Goal: Information Seeking & Learning: Learn about a topic

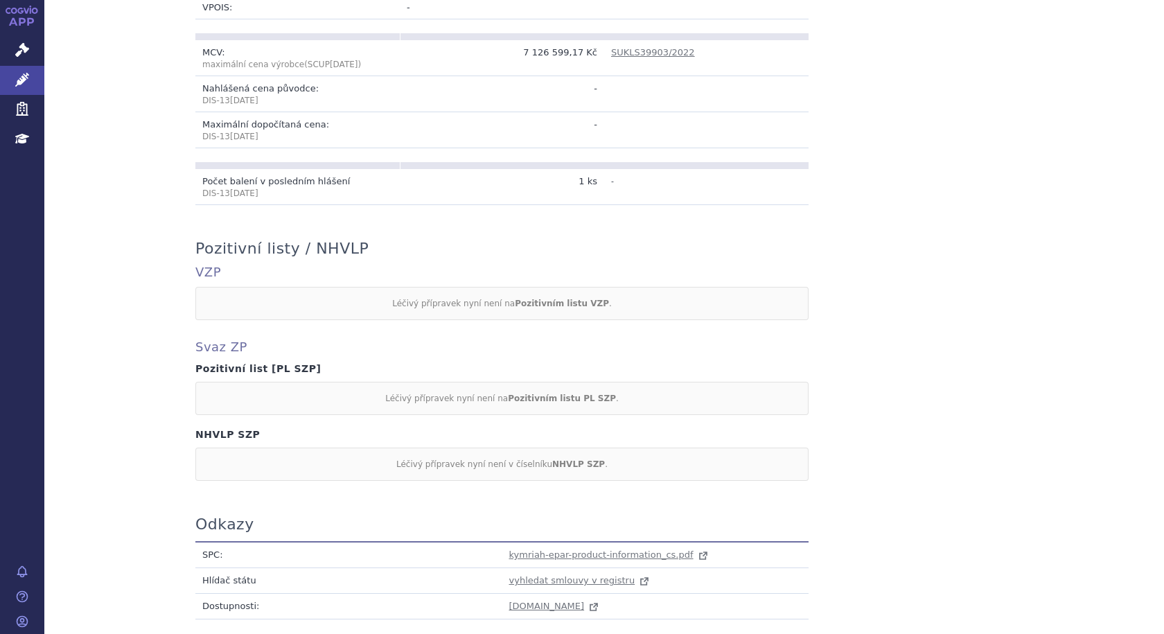
scroll to position [554, 0]
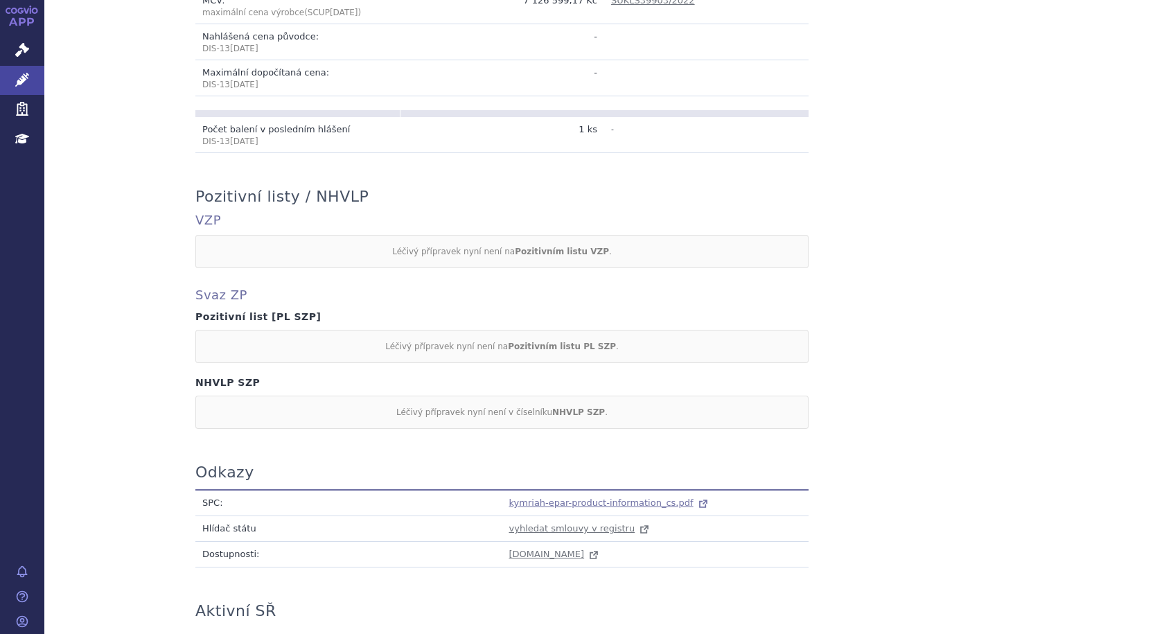
click at [635, 498] on span "kymriah-epar-product-information_cs.pdf" at bounding box center [601, 503] width 184 height 10
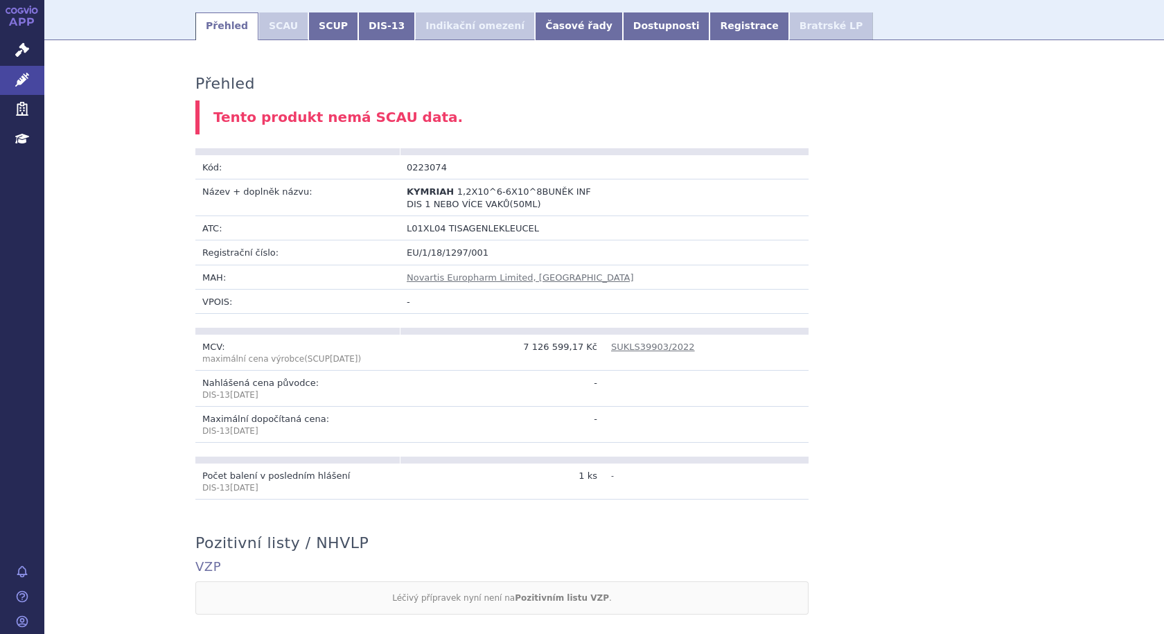
scroll to position [0, 0]
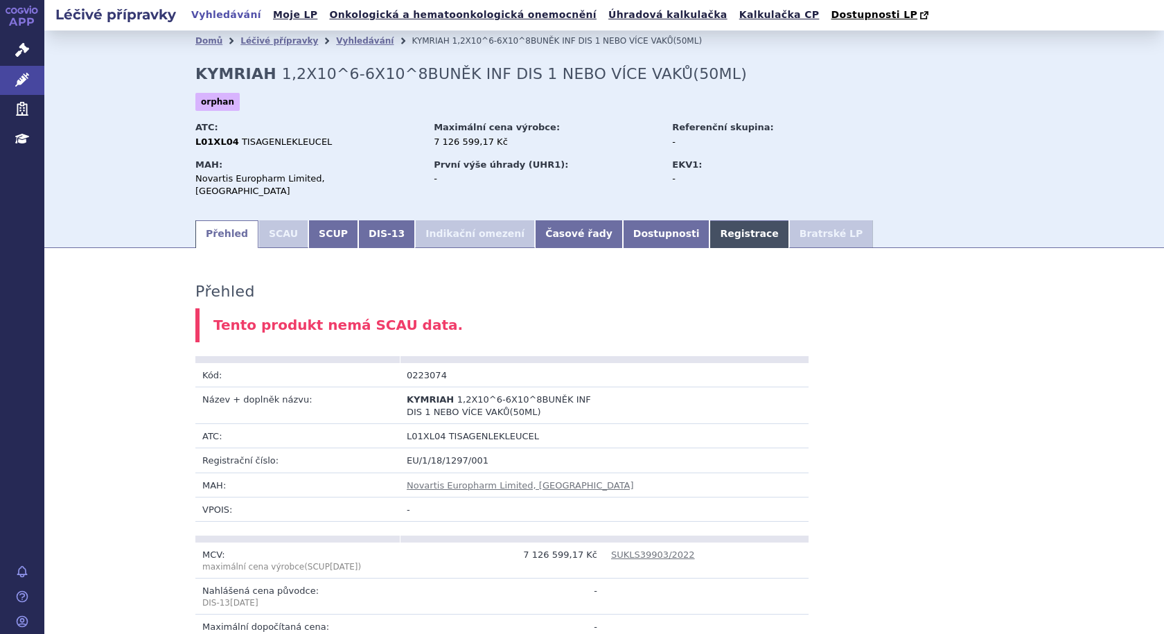
click at [710, 220] on link "Registrace" at bounding box center [749, 234] width 79 height 28
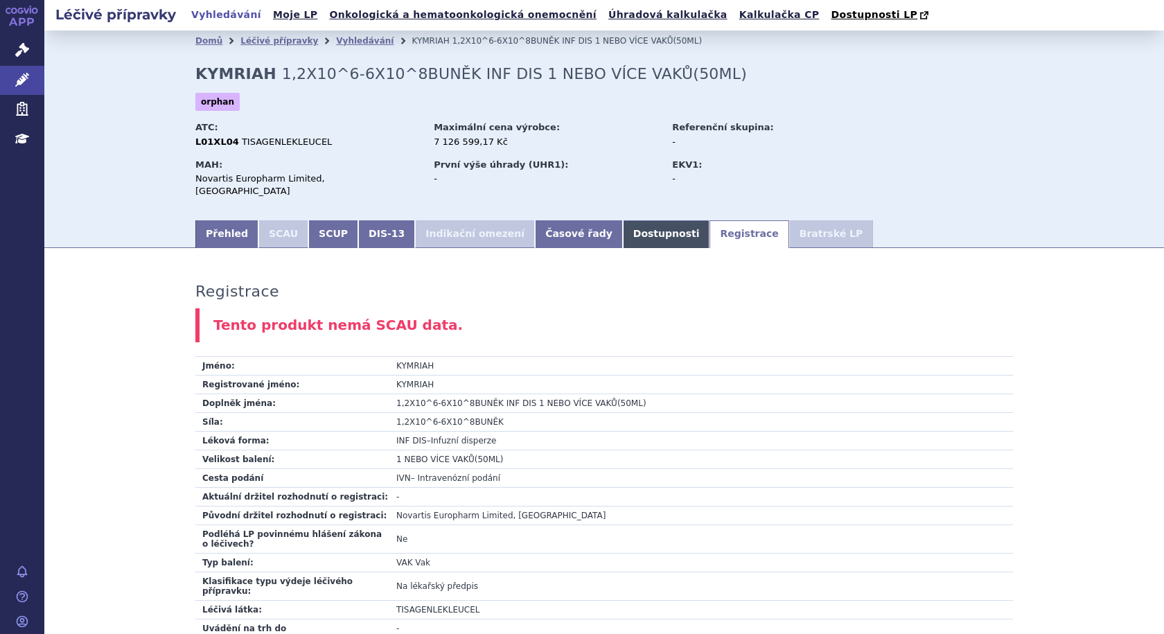
click at [623, 225] on link "Dostupnosti" at bounding box center [666, 234] width 87 height 28
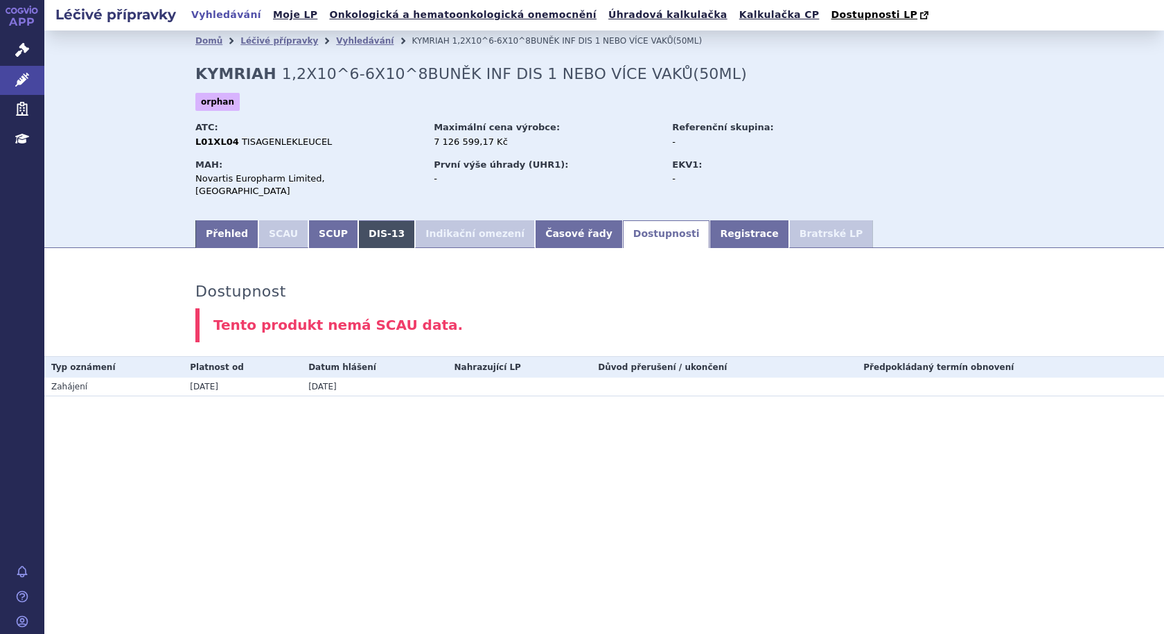
click at [358, 225] on link "DIS-13" at bounding box center [386, 234] width 57 height 28
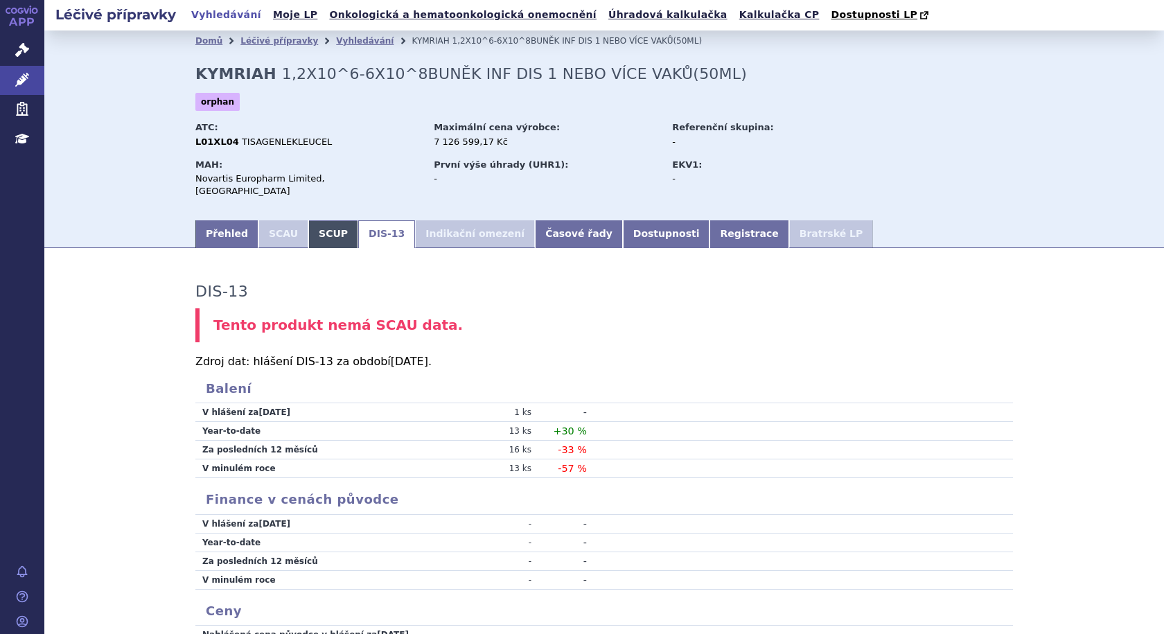
click at [308, 220] on link "SCUP" at bounding box center [333, 234] width 50 height 28
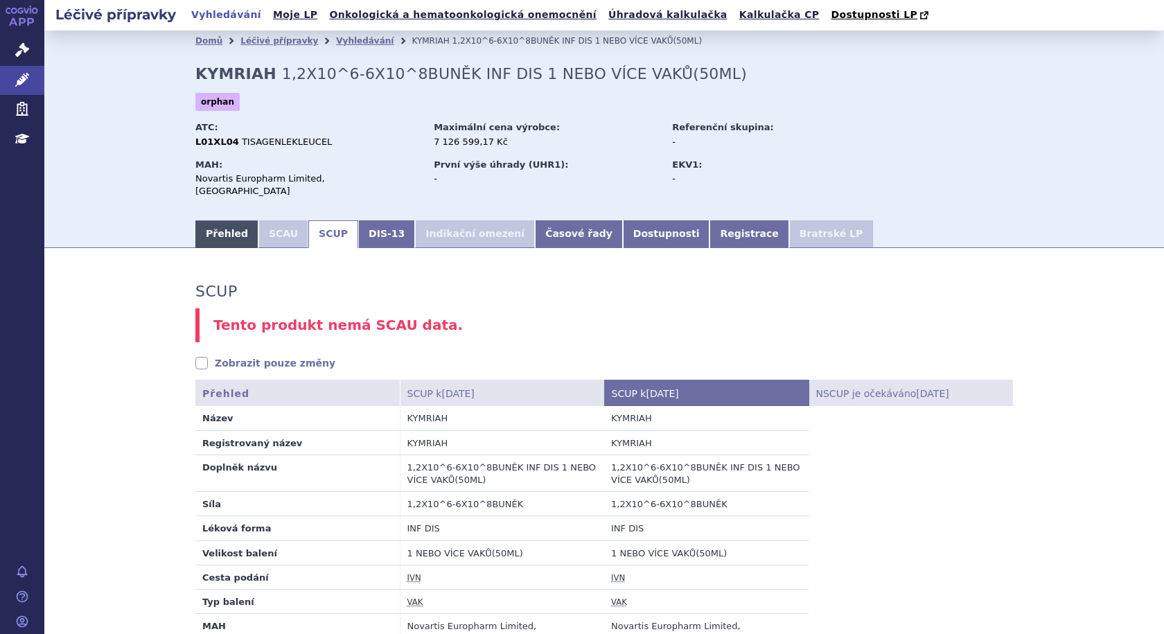
click at [225, 227] on link "Přehled" at bounding box center [226, 234] width 63 height 28
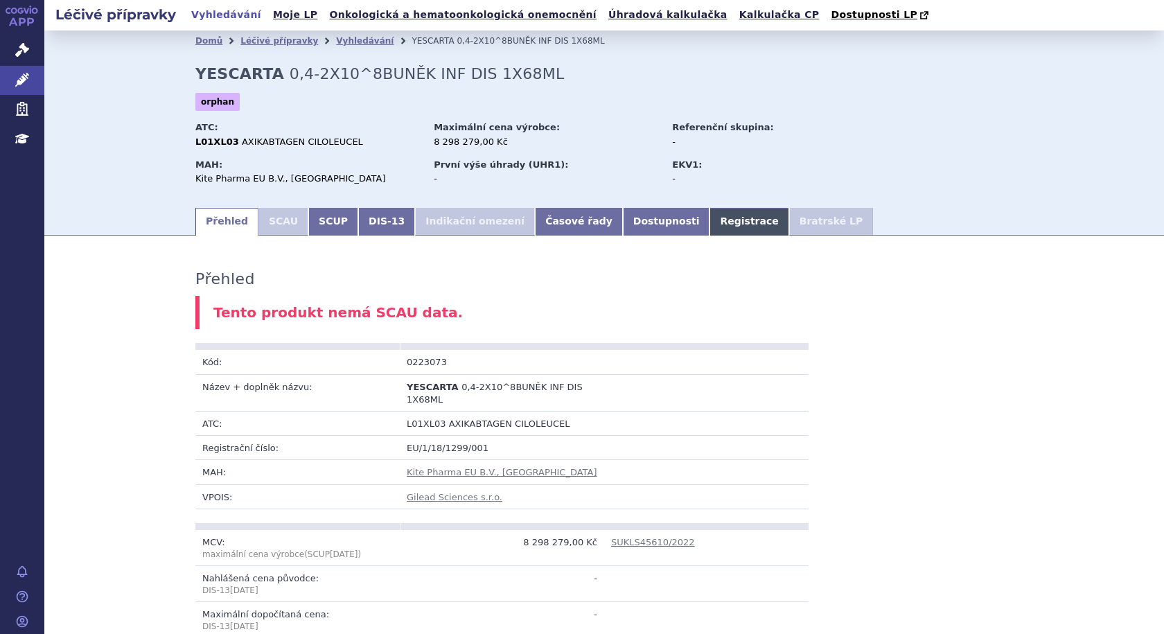
click at [710, 218] on link "Registrace" at bounding box center [749, 222] width 79 height 28
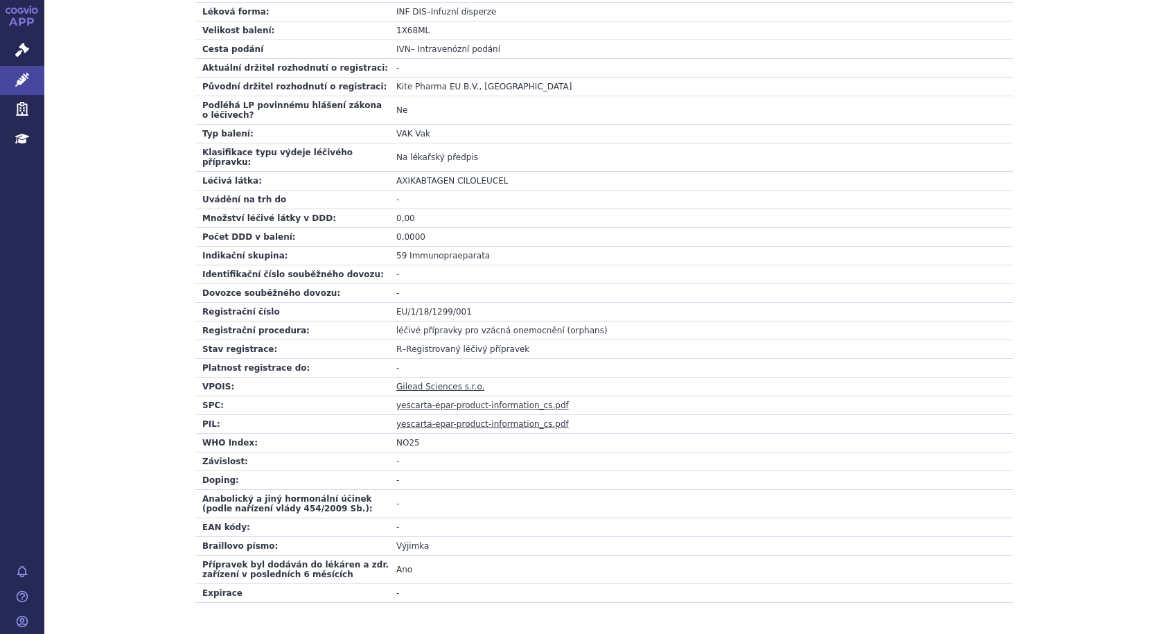
scroll to position [459, 0]
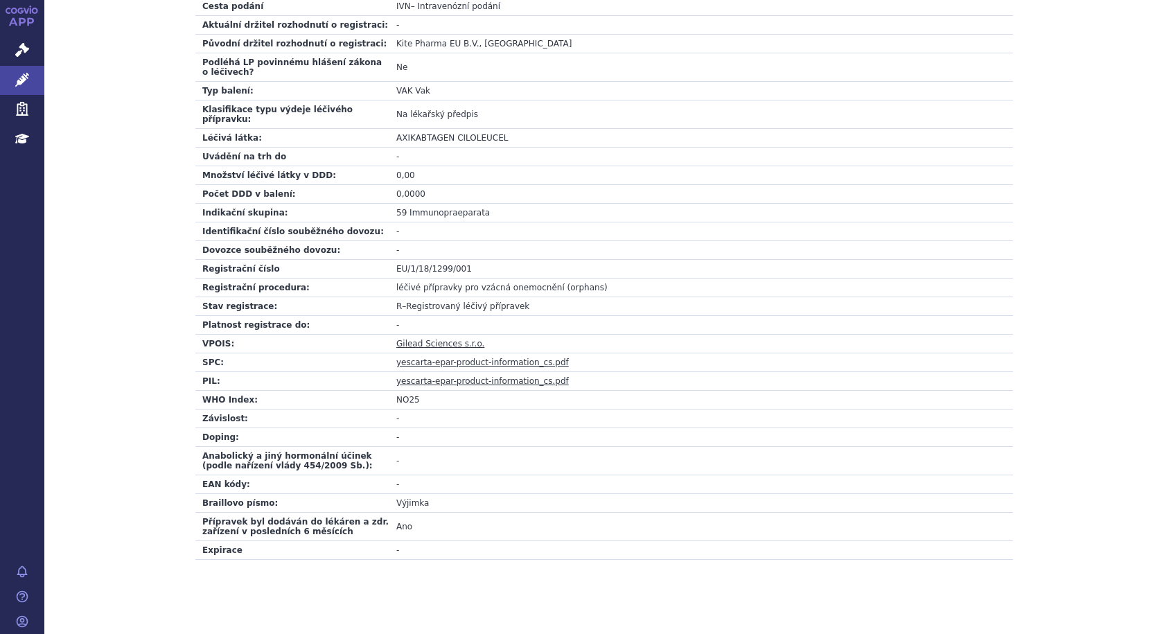
click at [502, 358] on link "yescarta-epar-product-information_cs.pdf" at bounding box center [482, 363] width 173 height 10
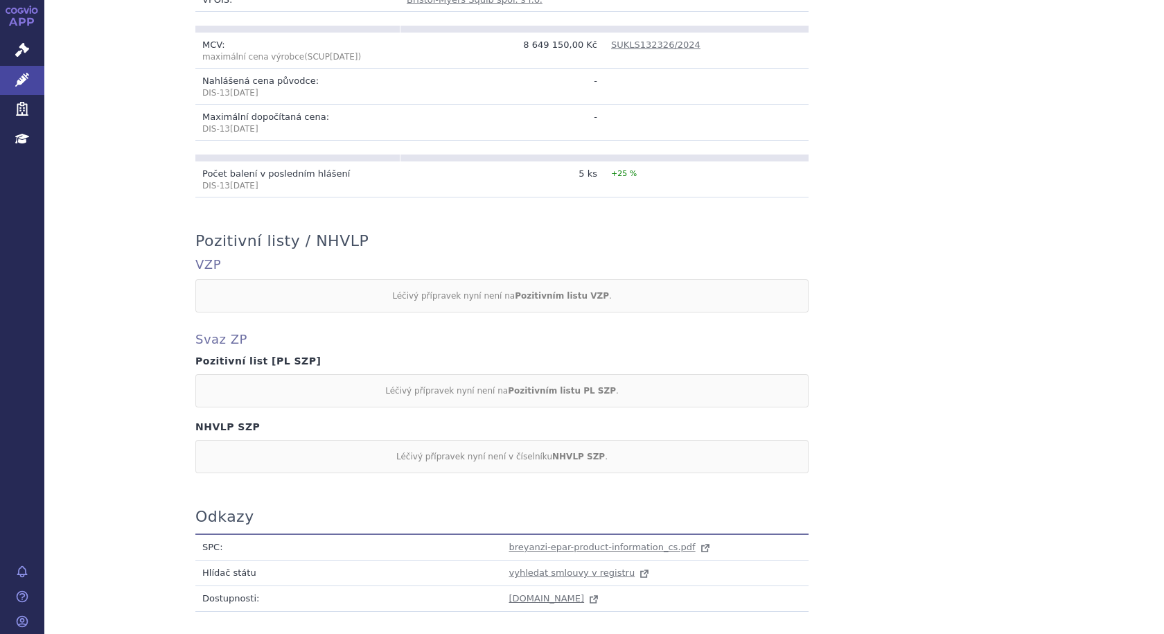
scroll to position [638, 0]
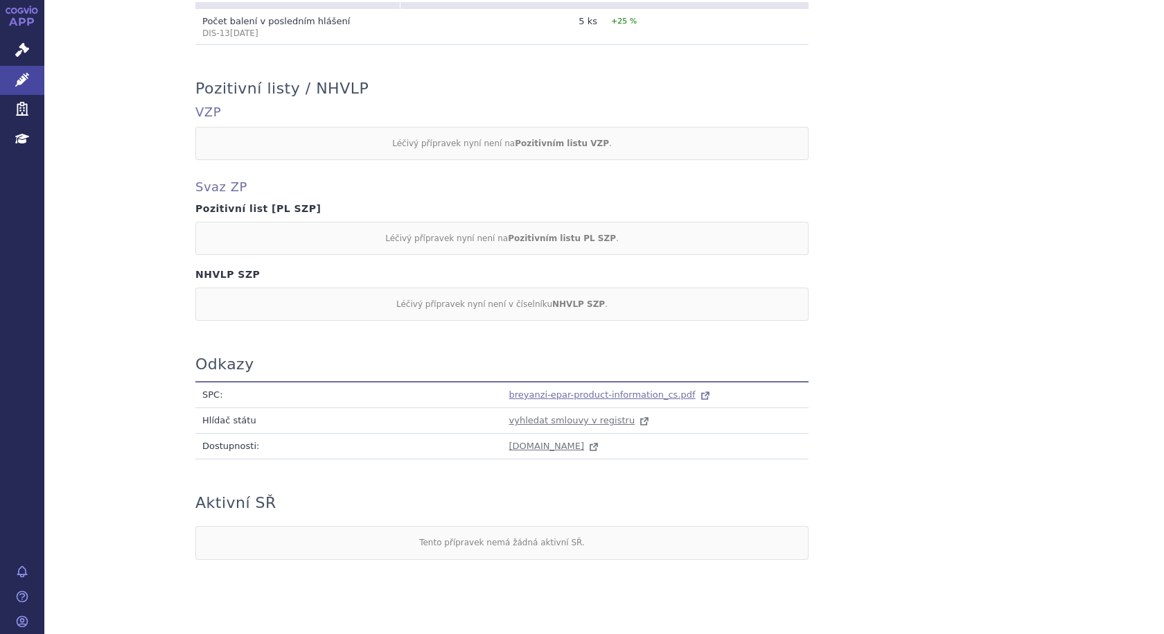
click at [628, 389] on span "breyanzi-epar-product-information_cs.pdf" at bounding box center [602, 394] width 186 height 10
